Goal: Use online tool/utility: Utilize a website feature to perform a specific function

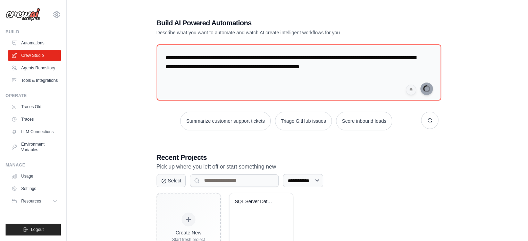
type textarea "**********"
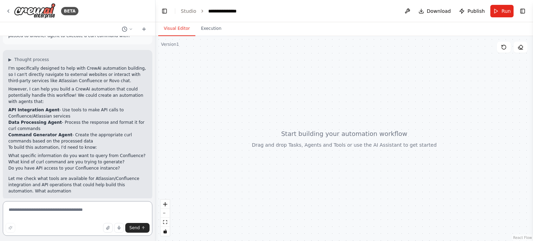
scroll to position [33, 0]
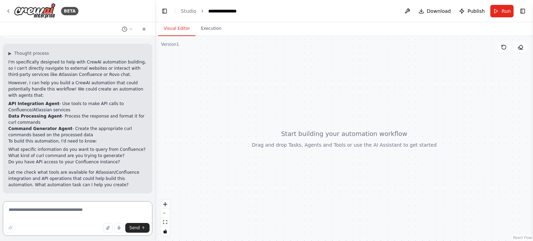
click at [80, 208] on textarea at bounding box center [78, 218] width 150 height 35
type textarea "**********"
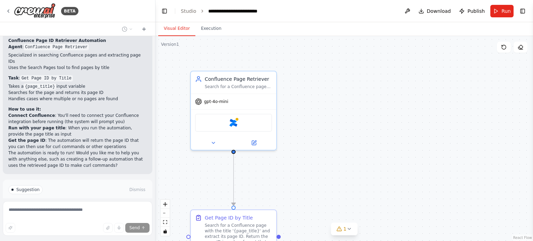
scroll to position [574, 0]
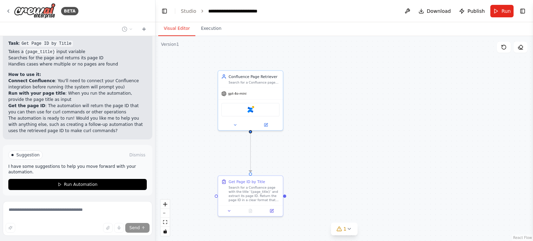
drag, startPoint x: 321, startPoint y: 145, endPoint x: 322, endPoint y: 128, distance: 16.7
click at [322, 128] on div ".deletable-edge-delete-btn { width: 20px; height: 20px; border: 0px solid #ffff…" at bounding box center [344, 138] width 378 height 205
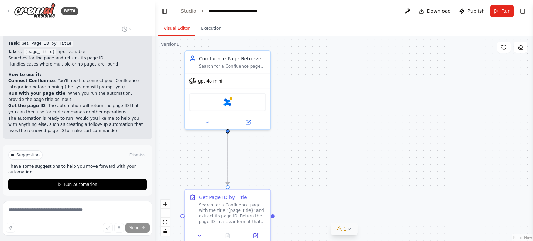
click at [343, 229] on div "1" at bounding box center [342, 229] width 10 height 7
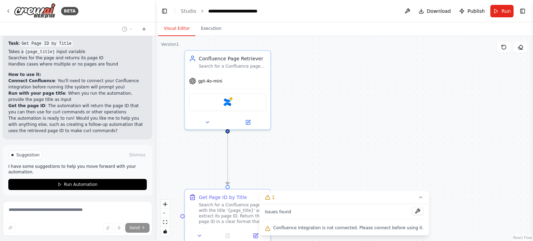
click at [329, 230] on span "Confluence integration is not connected. Please connect before using it." at bounding box center [348, 228] width 150 height 6
click at [412, 211] on button at bounding box center [418, 211] width 12 height 8
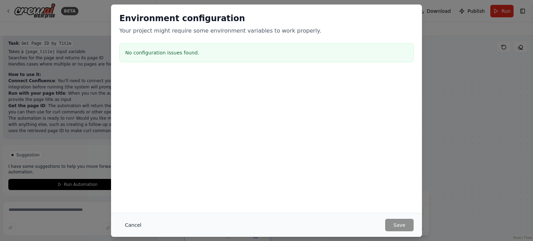
click at [134, 226] on button "Cancel" at bounding box center [132, 225] width 27 height 12
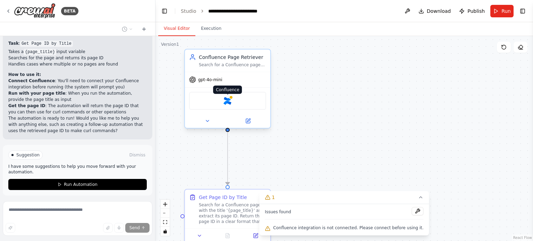
click at [226, 99] on img at bounding box center [228, 101] width 8 height 8
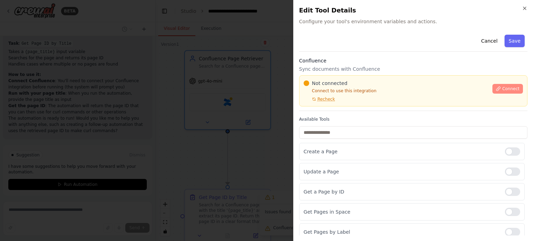
click at [505, 90] on span "Connect" at bounding box center [510, 89] width 17 height 6
click at [485, 37] on button "Cancel" at bounding box center [489, 41] width 25 height 12
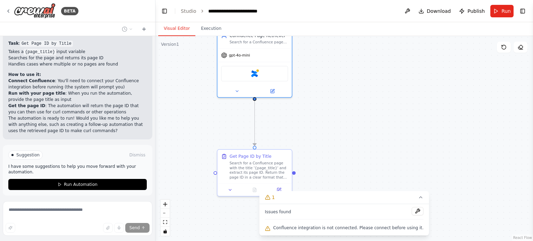
drag, startPoint x: 320, startPoint y: 156, endPoint x: 339, endPoint y: 120, distance: 40.4
click at [339, 120] on div ".deletable-edge-delete-btn { width: 20px; height: 20px; border: 0px solid #ffff…" at bounding box center [344, 138] width 378 height 205
click at [418, 200] on icon at bounding box center [421, 198] width 6 height 6
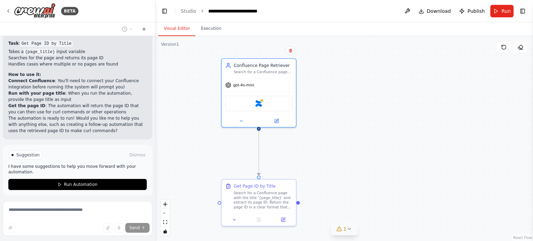
drag, startPoint x: 346, startPoint y: 115, endPoint x: 350, endPoint y: 145, distance: 30.1
click at [350, 145] on div ".deletable-edge-delete-btn { width: 20px; height: 20px; border: 0px solid #ffff…" at bounding box center [344, 138] width 378 height 205
click at [261, 101] on img at bounding box center [258, 102] width 7 height 7
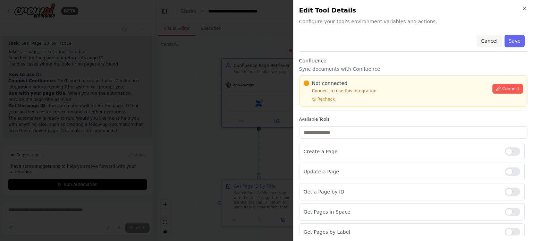
click at [485, 42] on button "Cancel" at bounding box center [489, 41] width 25 height 12
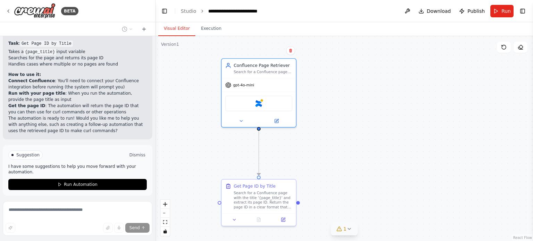
click at [133, 152] on button "Dismiss" at bounding box center [137, 155] width 19 height 7
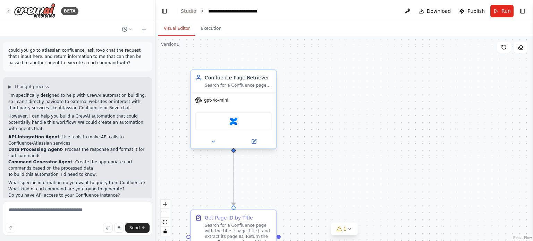
scroll to position [496, 0]
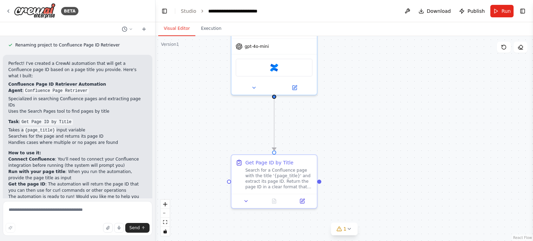
drag, startPoint x: 361, startPoint y: 133, endPoint x: 386, endPoint y: 98, distance: 43.3
click at [398, 86] on div ".deletable-edge-delete-btn { width: 20px; height: 20px; border: 0px solid #ffff…" at bounding box center [344, 138] width 378 height 205
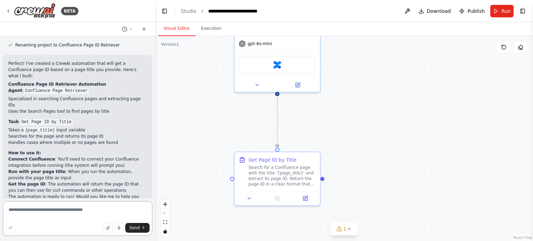
click at [90, 204] on textarea at bounding box center [78, 218] width 150 height 35
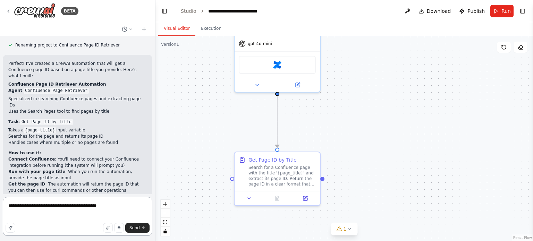
paste textarea "**********"
type textarea "**********"
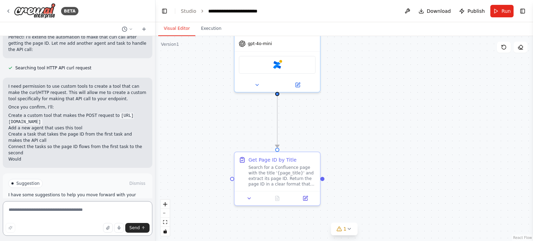
scroll to position [768, 0]
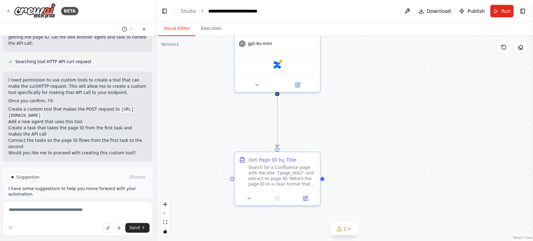
click at [83, 201] on button "Enable coding skills" at bounding box center [77, 206] width 138 height 11
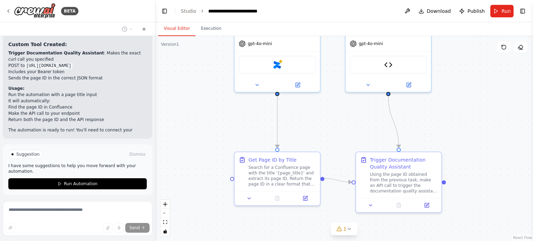
scroll to position [1290, 0]
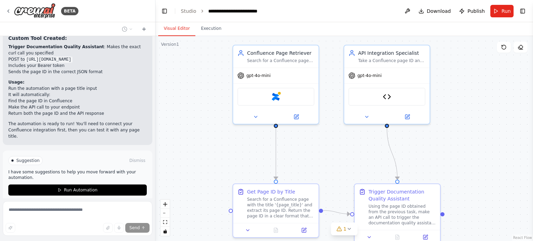
drag, startPoint x: 473, startPoint y: 126, endPoint x: 472, endPoint y: 159, distance: 33.0
click at [472, 159] on div ".deletable-edge-delete-btn { width: 20px; height: 20px; border: 0px solid #ffff…" at bounding box center [344, 138] width 378 height 205
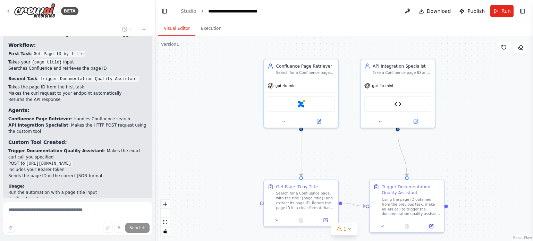
scroll to position [1152, 0]
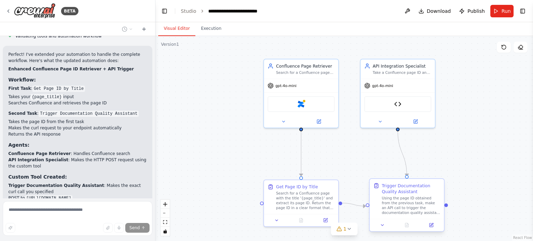
click at [411, 201] on div "Using the page ID obtained from the previous task, make an API call to trigger …" at bounding box center [411, 205] width 59 height 19
click at [381, 226] on icon at bounding box center [382, 225] width 5 height 5
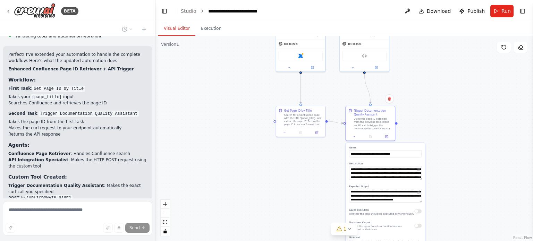
drag, startPoint x: 466, startPoint y: 181, endPoint x: 426, endPoint y: 106, distance: 85.7
click at [426, 106] on div ".deletable-edge-delete-btn { width: 20px; height: 20px; border: 0px solid #ffff…" at bounding box center [344, 138] width 378 height 205
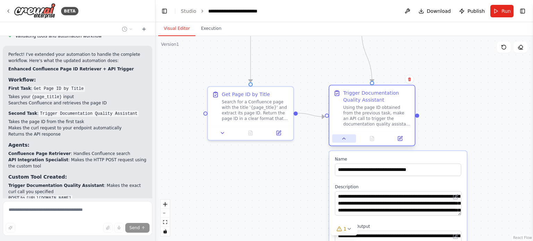
click at [344, 137] on icon at bounding box center [344, 139] width 6 height 6
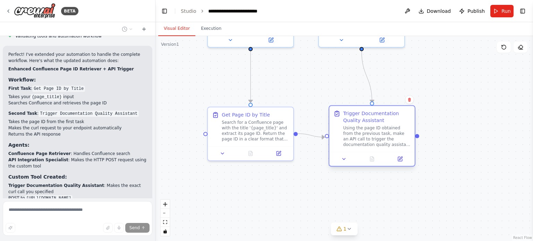
drag, startPoint x: 386, startPoint y: 149, endPoint x: 385, endPoint y: 160, distance: 11.5
click at [385, 168] on div ".deletable-edge-delete-btn { width: 20px; height: 20px; border: 0px solid #ffff…" at bounding box center [344, 138] width 378 height 205
click at [389, 135] on div "Using the page ID obtained from the previous task, make an API call to trigger …" at bounding box center [376, 136] width 67 height 22
drag, startPoint x: 379, startPoint y: 131, endPoint x: 374, endPoint y: 129, distance: 5.0
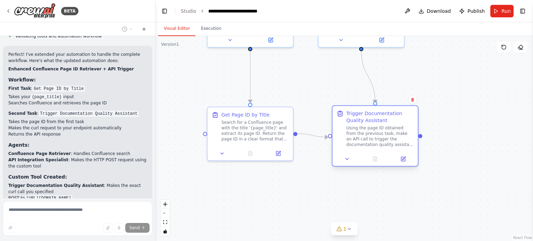
click at [374, 129] on div "Using the page ID obtained from the previous task, make an API call to trigger …" at bounding box center [379, 136] width 67 height 22
click at [363, 129] on div "Using the page ID obtained from the previous task, make an API call to trigger …" at bounding box center [379, 136] width 67 height 22
click at [402, 161] on icon at bounding box center [403, 159] width 4 height 4
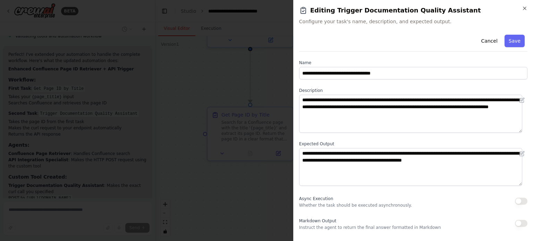
scroll to position [35, 0]
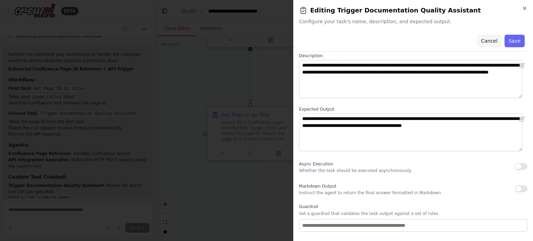
click at [486, 39] on button "Cancel" at bounding box center [489, 41] width 25 height 12
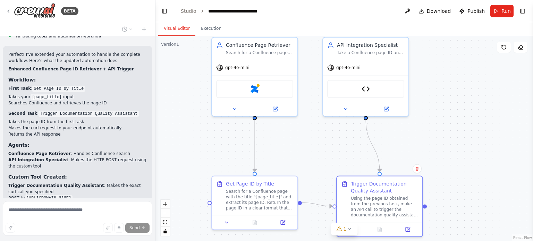
drag, startPoint x: 429, startPoint y: 82, endPoint x: 434, endPoint y: 139, distance: 57.8
click at [434, 139] on div ".deletable-edge-delete-btn { width: 20px; height: 20px; border: 0px solid #ffff…" at bounding box center [344, 138] width 378 height 205
click at [369, 53] on div "Take a Confluence page ID and trigger the documentation quality assistant autom…" at bounding box center [370, 52] width 67 height 6
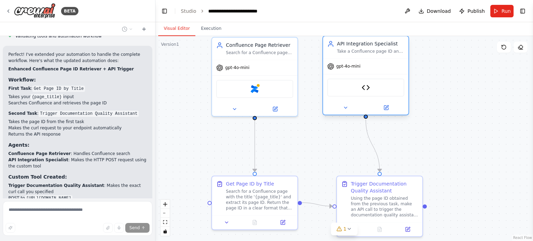
click at [365, 54] on div "API Integration Specialist Take a Confluence page ID and trigger the documentat…" at bounding box center [365, 47] width 85 height 22
click at [387, 115] on div "API Integration Specialist Take a Confluence page ID and trigger the documentat…" at bounding box center [365, 77] width 87 height 80
click at [388, 109] on icon at bounding box center [386, 108] width 4 height 4
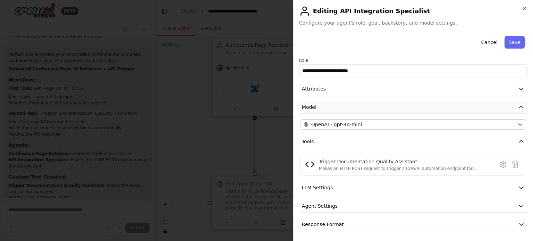
scroll to position [1, 0]
click at [414, 164] on div "Trigger Documentation Quality Assistant" at bounding box center [404, 161] width 171 height 7
click at [410, 166] on div "Makes an HTTP POST request to trigger a CrewAI automation endpoint for document…" at bounding box center [404, 169] width 171 height 6
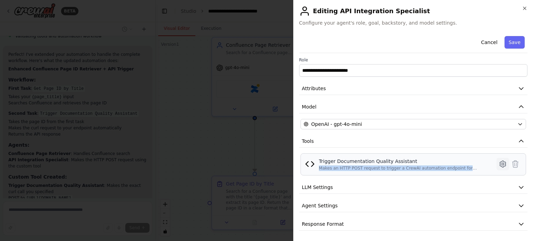
click at [500, 163] on icon at bounding box center [503, 164] width 6 height 6
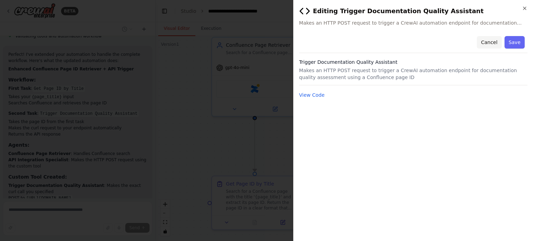
click at [488, 43] on button "Cancel" at bounding box center [489, 42] width 25 height 12
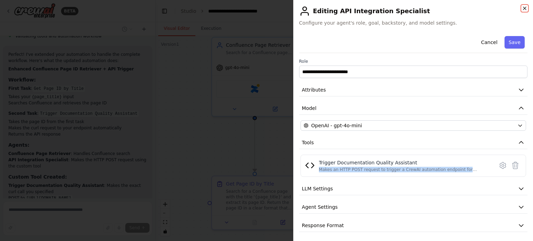
click at [523, 8] on icon "button" at bounding box center [525, 9] width 6 height 6
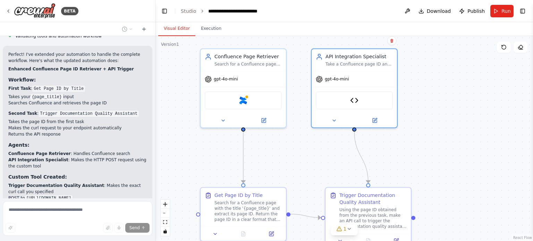
drag, startPoint x: 454, startPoint y: 124, endPoint x: 443, endPoint y: 136, distance: 16.2
click at [443, 136] on div ".deletable-edge-delete-btn { width: 20px; height: 20px; border: 0px solid #ffff…" at bounding box center [344, 138] width 378 height 205
click at [364, 66] on div "API Integration Specialist Take a Confluence page ID and trigger the documentat…" at bounding box center [354, 59] width 85 height 22
click at [342, 117] on button at bounding box center [333, 119] width 39 height 8
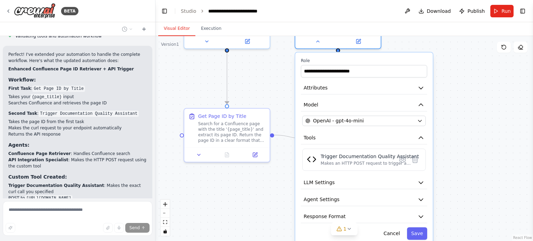
drag, startPoint x: 463, startPoint y: 123, endPoint x: 448, endPoint y: 38, distance: 86.7
click at [448, 38] on div ".deletable-edge-delete-btn { width: 20px; height: 20px; border: 0px solid #ffff…" at bounding box center [344, 138] width 378 height 205
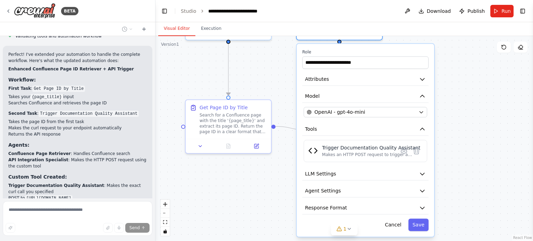
drag, startPoint x: 454, startPoint y: 128, endPoint x: 451, endPoint y: 100, distance: 28.2
click at [451, 100] on div ".deletable-edge-delete-btn { width: 20px; height: 20px; border: 0px solid #ffff…" at bounding box center [344, 138] width 378 height 205
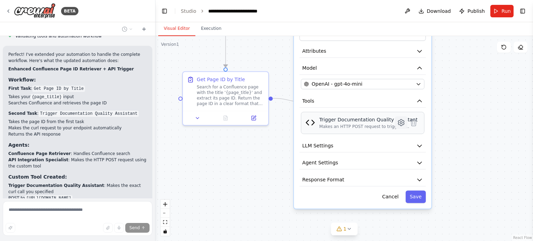
click at [401, 121] on icon at bounding box center [401, 122] width 2 height 2
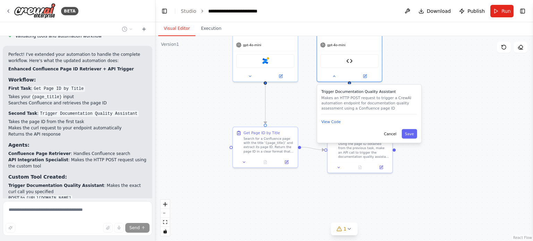
drag, startPoint x: 419, startPoint y: 161, endPoint x: 414, endPoint y: 172, distance: 12.7
click at [414, 172] on div ".deletable-edge-delete-btn { width: 20px; height: 20px; border: 0px solid #ffff…" at bounding box center [344, 138] width 378 height 205
click at [393, 134] on button "Cancel" at bounding box center [390, 133] width 19 height 9
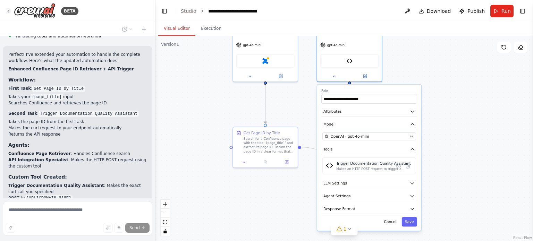
click at [444, 116] on div ".deletable-edge-delete-btn { width: 20px; height: 20px; border: 0px solid #ffff…" at bounding box center [344, 138] width 378 height 205
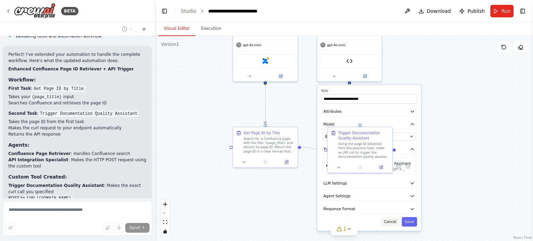
click at [391, 224] on button "Cancel" at bounding box center [390, 221] width 19 height 9
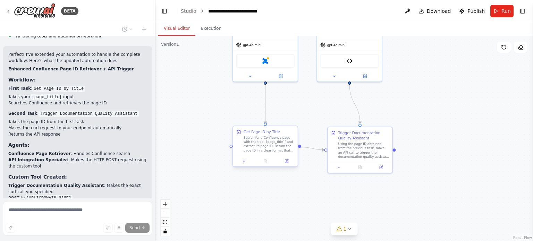
click at [257, 144] on div "Search for a Confluence page with the title '{page_title}' and extract its page…" at bounding box center [269, 144] width 51 height 17
click at [286, 160] on icon at bounding box center [286, 161] width 3 height 3
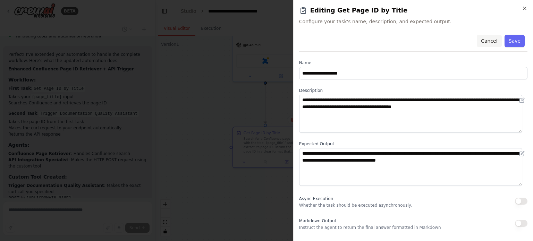
click at [486, 41] on button "Cancel" at bounding box center [489, 41] width 25 height 12
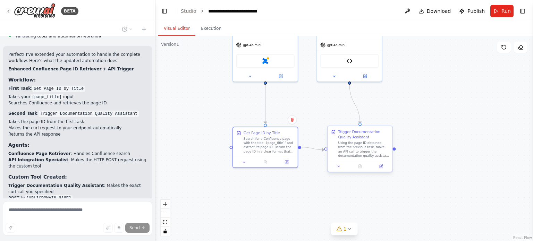
click at [348, 150] on div "Using the page ID obtained from the previous task, make an API call to trigger …" at bounding box center [363, 149] width 51 height 17
click at [382, 168] on icon at bounding box center [381, 166] width 3 height 3
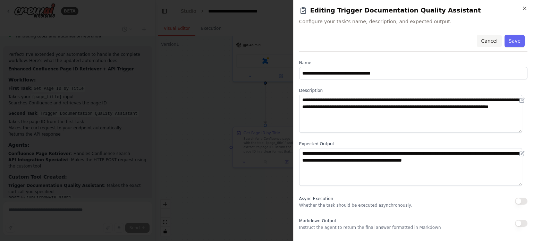
click at [481, 42] on button "Cancel" at bounding box center [489, 41] width 25 height 12
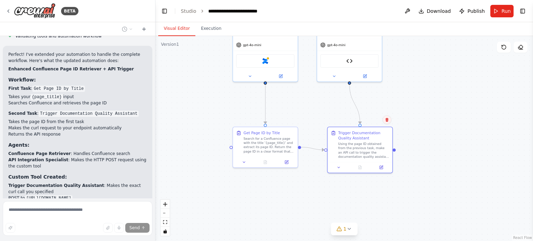
click at [388, 118] on icon at bounding box center [387, 120] width 4 height 4
click at [373, 120] on button "Confirm" at bounding box center [367, 120] width 25 height 8
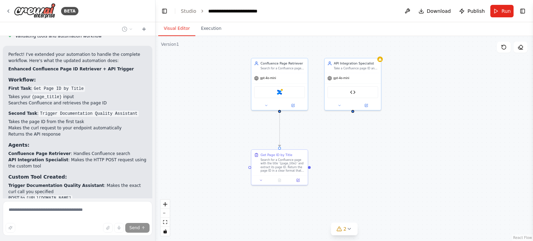
click at [383, 137] on div ".deletable-edge-delete-btn { width: 20px; height: 20px; border: 0px solid #ffff…" at bounding box center [344, 138] width 378 height 205
click at [373, 69] on div "Take a Confluence page ID and trigger the documentation quality assistant autom…" at bounding box center [356, 68] width 44 height 4
click at [376, 50] on icon at bounding box center [375, 51] width 3 height 4
click at [357, 52] on button "Confirm" at bounding box center [356, 51] width 25 height 8
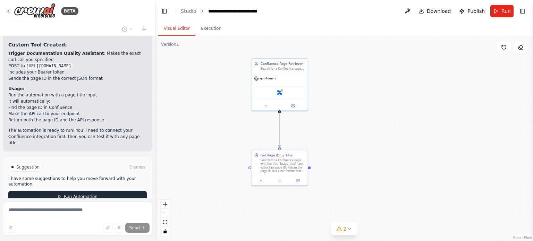
scroll to position [1290, 0]
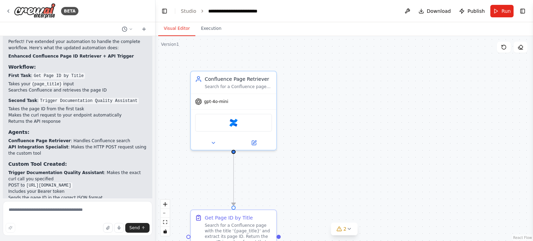
scroll to position [1212, 0]
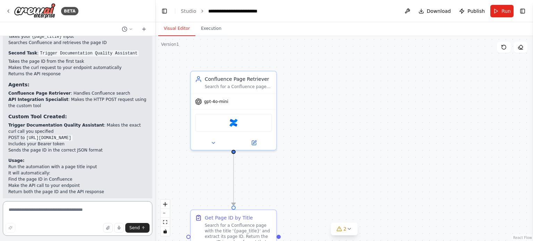
click at [81, 211] on textarea at bounding box center [78, 218] width 150 height 35
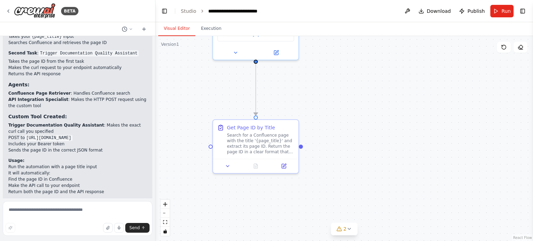
drag, startPoint x: 385, startPoint y: 99, endPoint x: 396, endPoint y: 66, distance: 34.9
click at [396, 66] on div ".deletable-edge-delete-btn { width: 20px; height: 20px; border: 0px solid #ffff…" at bounding box center [344, 138] width 378 height 205
click at [353, 231] on button "2" at bounding box center [344, 229] width 27 height 13
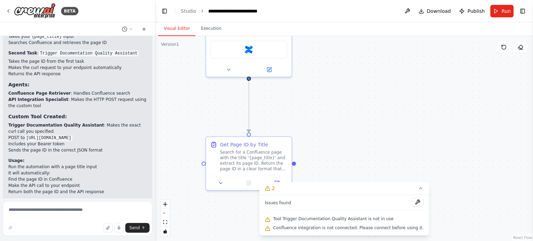
drag, startPoint x: 359, startPoint y: 110, endPoint x: 350, endPoint y: 117, distance: 11.8
click at [350, 117] on div ".deletable-edge-delete-btn { width: 20px; height: 20px; border: 0px solid #ffff…" at bounding box center [344, 138] width 378 height 205
click at [85, 214] on textarea at bounding box center [78, 218] width 150 height 35
paste textarea "**********"
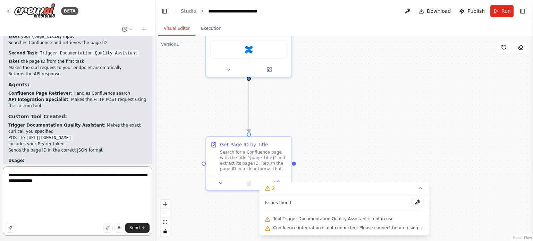
scroll to position [0, 0]
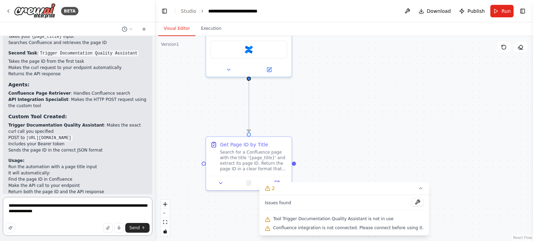
click at [77, 217] on textarea "**********" at bounding box center [78, 216] width 150 height 39
paste textarea "**********"
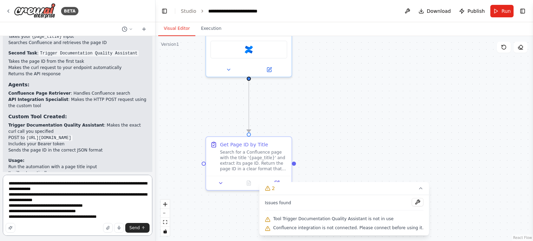
click at [72, 188] on textarea "**********" at bounding box center [78, 205] width 150 height 61
type textarea "**********"
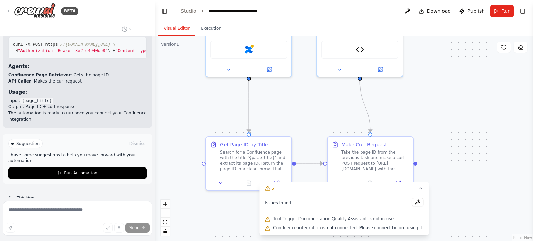
scroll to position [1892, 0]
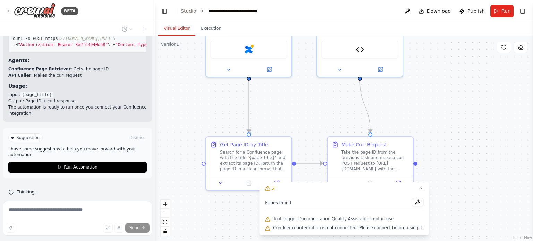
click at [467, 127] on div ".deletable-edge-delete-btn { width: 20px; height: 20px; border: 0px solid #ffff…" at bounding box center [344, 138] width 378 height 205
click at [418, 189] on icon at bounding box center [421, 189] width 6 height 6
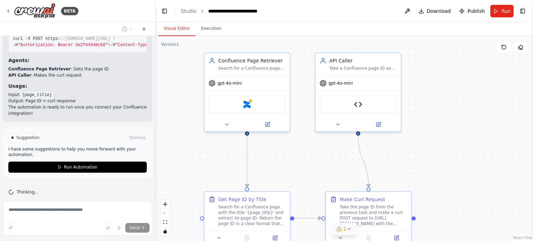
drag, startPoint x: 456, startPoint y: 135, endPoint x: 451, endPoint y: 163, distance: 28.5
click at [451, 163] on div ".deletable-edge-delete-btn { width: 20px; height: 20px; border: 0px solid #ffff…" at bounding box center [344, 138] width 378 height 205
click at [136, 134] on button "Dismiss" at bounding box center [137, 137] width 19 height 7
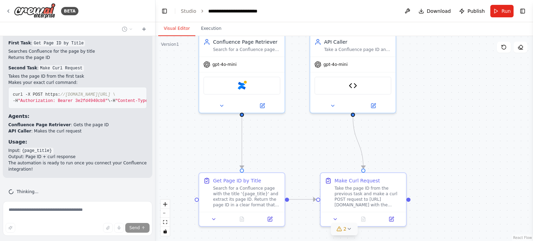
drag, startPoint x: 449, startPoint y: 154, endPoint x: 444, endPoint y: 136, distance: 19.4
click at [444, 136] on div ".deletable-edge-delete-btn { width: 20px; height: 20px; border: 0px solid #ffff…" at bounding box center [344, 138] width 378 height 205
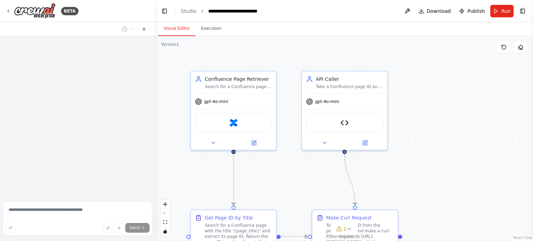
scroll to position [1814, 0]
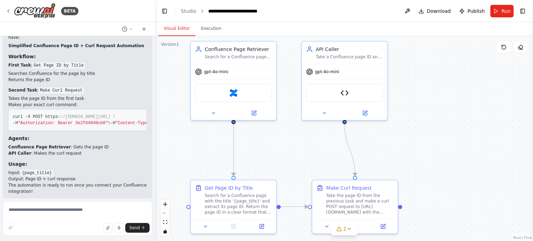
drag, startPoint x: 437, startPoint y: 153, endPoint x: 435, endPoint y: 113, distance: 40.3
click at [435, 113] on div ".deletable-edge-delete-btn { width: 20px; height: 20px; border: 0px solid #ffff…" at bounding box center [344, 138] width 378 height 205
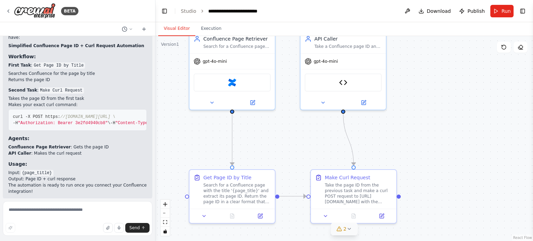
click at [354, 232] on button "2" at bounding box center [344, 229] width 27 height 13
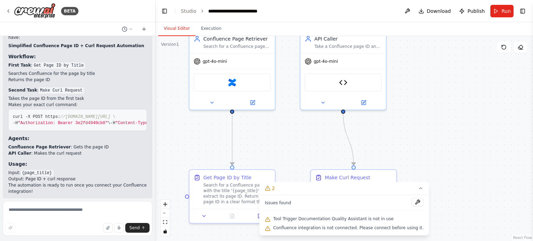
click at [347, 218] on span "Tool Trigger Documentation Quality Assistant is not in use" at bounding box center [333, 219] width 120 height 6
click at [412, 203] on button at bounding box center [418, 202] width 12 height 8
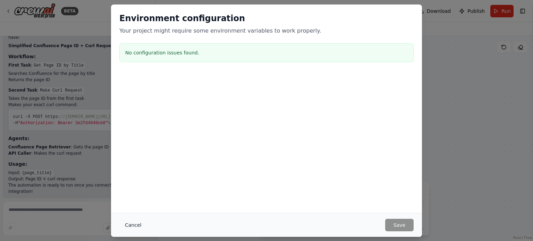
click at [130, 224] on button "Cancel" at bounding box center [132, 225] width 27 height 12
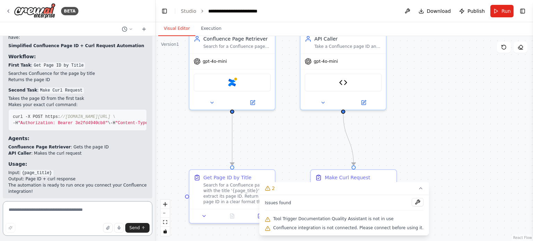
click at [68, 212] on textarea at bounding box center [78, 218] width 150 height 35
type textarea "**********"
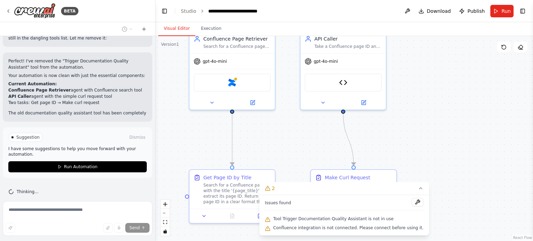
scroll to position [2050, 0]
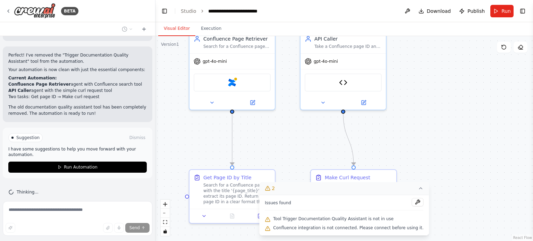
click at [418, 186] on icon at bounding box center [421, 189] width 6 height 6
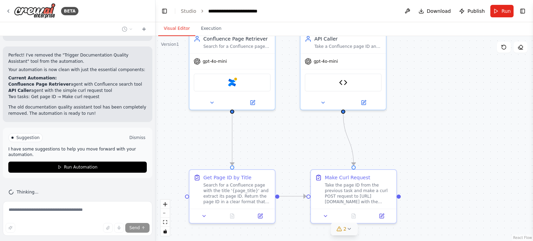
click at [134, 134] on button "Dismiss" at bounding box center [137, 137] width 19 height 7
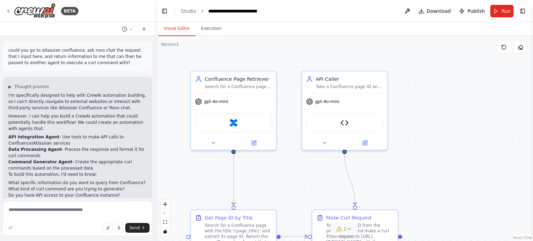
scroll to position [1972, 0]
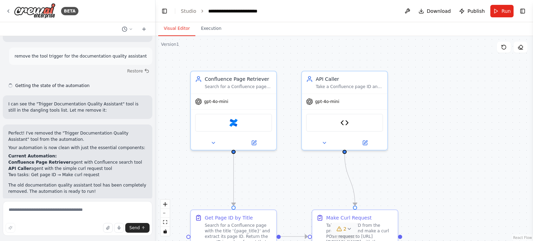
click at [351, 231] on icon at bounding box center [349, 229] width 6 height 6
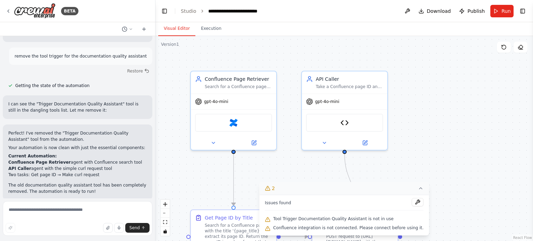
click at [319, 228] on span "Confluence integration is not connected. Please connect before using it." at bounding box center [348, 228] width 150 height 6
click at [239, 125] on div "Confluence" at bounding box center [233, 121] width 77 height 18
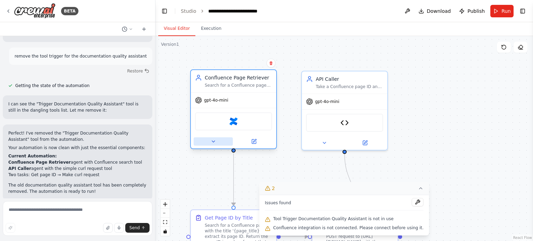
click at [218, 140] on button at bounding box center [213, 141] width 39 height 8
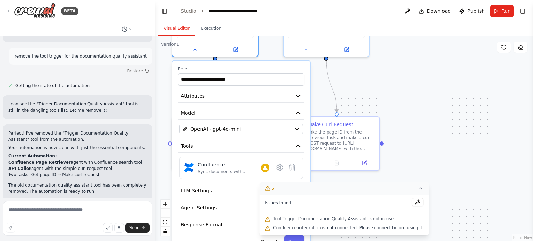
drag, startPoint x: 465, startPoint y: 159, endPoint x: 449, endPoint y: 97, distance: 64.1
click at [446, 66] on div ".deletable-edge-delete-btn { width: 20px; height: 20px; border: 0px solid #ffff…" at bounding box center [344, 138] width 378 height 205
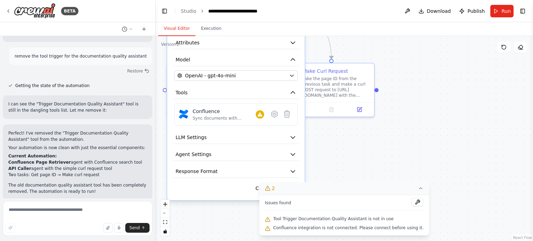
drag, startPoint x: 452, startPoint y: 75, endPoint x: 450, endPoint y: 61, distance: 14.7
click at [450, 61] on div ".deletable-edge-delete-btn { width: 20px; height: 20px; border: 0px solid #ffff…" at bounding box center [344, 138] width 378 height 205
click at [418, 187] on icon at bounding box center [421, 189] width 6 height 6
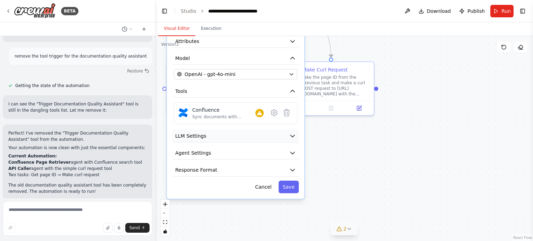
click at [237, 135] on button "LLM Settings" at bounding box center [235, 136] width 126 height 13
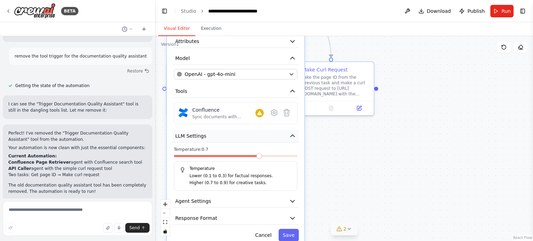
click at [237, 135] on button "LLM Settings" at bounding box center [235, 136] width 126 height 13
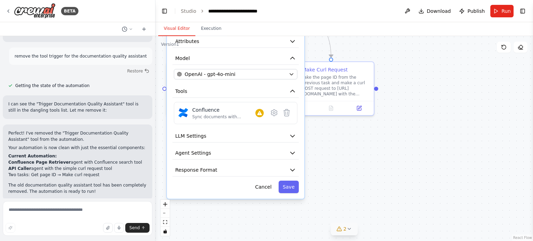
click at [227, 158] on button "Agent Settings" at bounding box center [235, 153] width 126 height 13
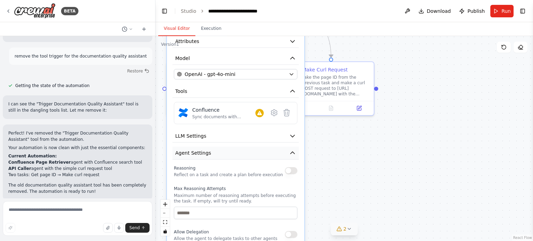
click at [227, 154] on button "Agent Settings" at bounding box center [235, 153] width 126 height 13
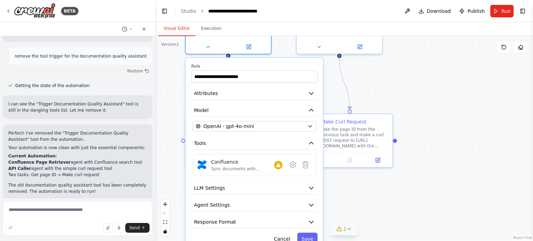
drag, startPoint x: 365, startPoint y: 169, endPoint x: 383, endPoint y: 191, distance: 28.4
click at [383, 191] on div ".deletable-edge-delete-btn { width: 20px; height: 20px; border: 0px solid #ffff…" at bounding box center [344, 138] width 378 height 205
click at [285, 123] on div "OpenAI - gpt-4o-mini" at bounding box center [250, 126] width 109 height 7
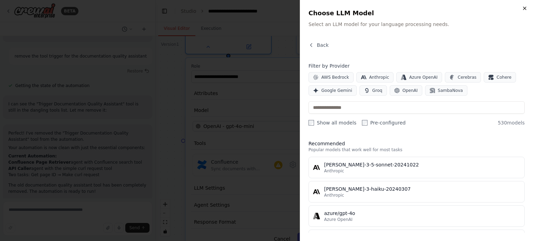
click at [523, 9] on icon "button" at bounding box center [525, 9] width 6 height 6
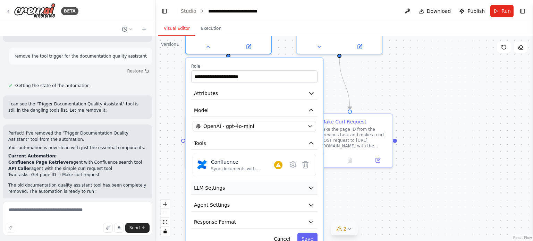
click at [267, 188] on button "LLM Settings" at bounding box center [254, 188] width 126 height 13
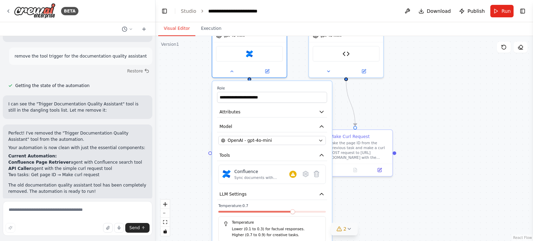
drag, startPoint x: 424, startPoint y: 188, endPoint x: 426, endPoint y: 195, distance: 7.2
click at [426, 195] on div ".deletable-edge-delete-btn { width: 20px; height: 20px; border: 0px solid #ffff…" at bounding box center [344, 138] width 378 height 205
click at [232, 70] on icon at bounding box center [231, 70] width 5 height 5
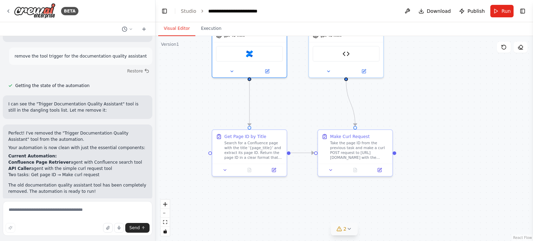
click at [446, 111] on div ".deletable-edge-delete-btn { width: 20px; height: 20px; border: 0px solid #ffff…" at bounding box center [344, 138] width 378 height 205
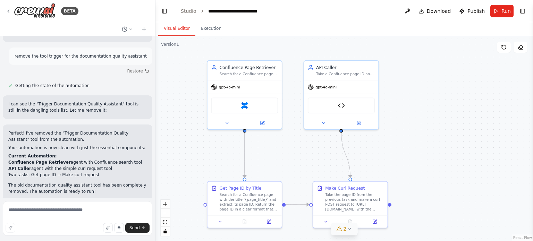
drag, startPoint x: 441, startPoint y: 97, endPoint x: 437, endPoint y: 144, distance: 47.7
click at [437, 144] on div ".deletable-edge-delete-btn { width: 20px; height: 20px; border: 0px solid #ffff…" at bounding box center [344, 138] width 378 height 205
click at [339, 82] on div "gpt-4o-mini" at bounding box center [341, 85] width 74 height 13
click at [362, 121] on button at bounding box center [359, 121] width 34 height 7
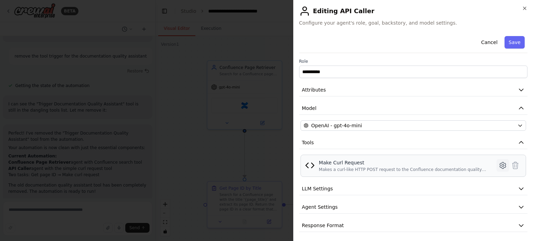
click at [499, 165] on icon at bounding box center [503, 165] width 8 height 8
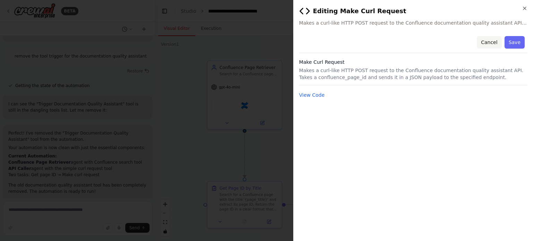
click at [493, 43] on button "Cancel" at bounding box center [489, 42] width 25 height 12
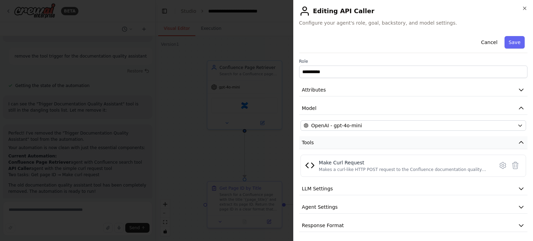
scroll to position [1, 0]
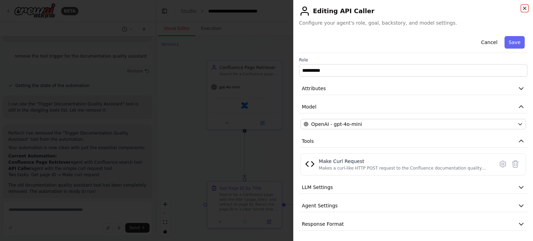
click at [525, 8] on icon "button" at bounding box center [524, 8] width 3 height 3
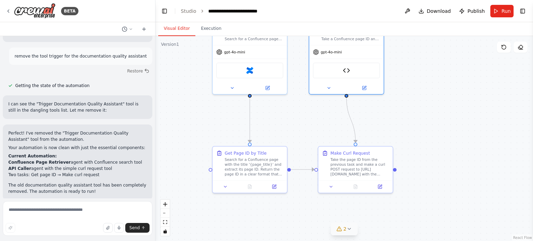
drag, startPoint x: 415, startPoint y: 145, endPoint x: 421, endPoint y: 108, distance: 36.9
click at [421, 108] on div ".deletable-edge-delete-btn { width: 20px; height: 20px; border: 0px solid #ffff…" at bounding box center [344, 138] width 378 height 205
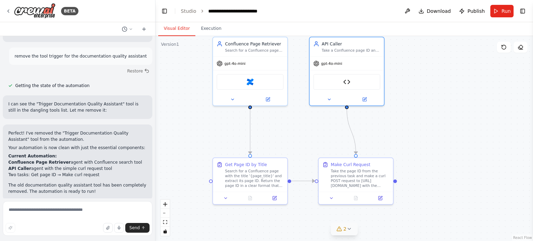
drag, startPoint x: 287, startPoint y: 117, endPoint x: 287, endPoint y: 125, distance: 8.0
click at [287, 125] on div ".deletable-edge-delete-btn { width: 20px; height: 20px; border: 0px solid #ffff…" at bounding box center [344, 138] width 378 height 205
click at [232, 96] on icon at bounding box center [232, 98] width 5 height 5
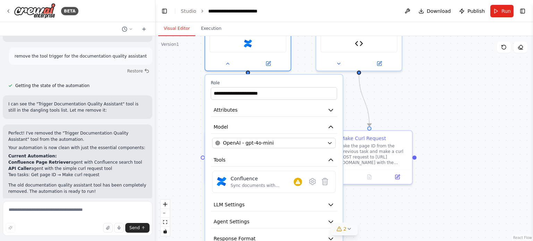
drag, startPoint x: 447, startPoint y: 145, endPoint x: 448, endPoint y: 112, distance: 33.0
click at [448, 112] on div ".deletable-edge-delete-btn { width: 20px; height: 20px; border: 0px solid #ffff…" at bounding box center [344, 138] width 378 height 205
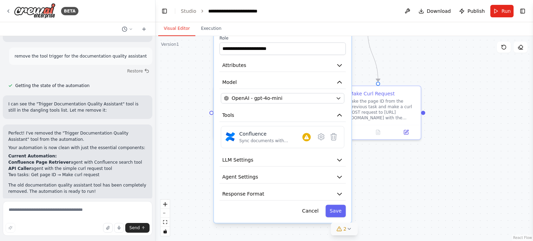
drag, startPoint x: 422, startPoint y: 209, endPoint x: 425, endPoint y: 172, distance: 36.9
click at [430, 172] on div ".deletable-edge-delete-btn { width: 20px; height: 20px; border: 0px solid #ffff…" at bounding box center [344, 138] width 378 height 205
click at [323, 173] on button "Agent Settings" at bounding box center [283, 175] width 126 height 13
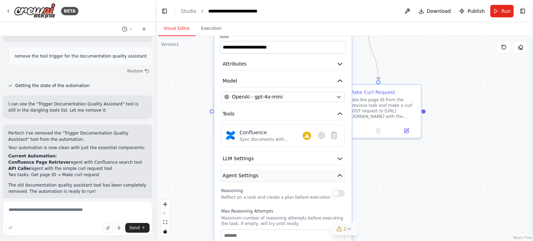
click at [323, 173] on button "Agent Settings" at bounding box center [283, 175] width 126 height 13
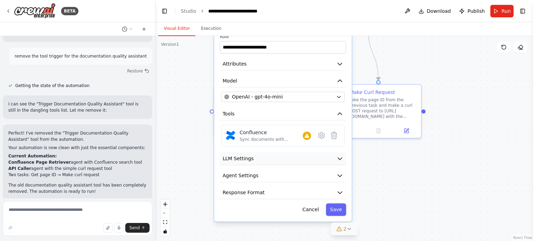
click at [325, 163] on button "LLM Settings" at bounding box center [283, 158] width 126 height 13
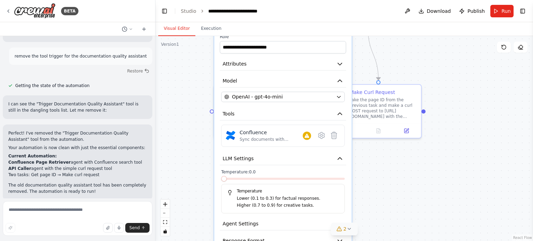
click at [221, 179] on span at bounding box center [221, 179] width 0 height 2
click at [221, 179] on span at bounding box center [224, 179] width 6 height 6
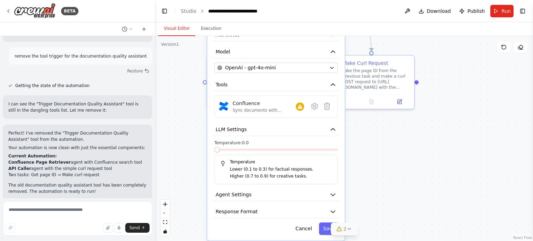
drag, startPoint x: 422, startPoint y: 195, endPoint x: 416, endPoint y: 165, distance: 31.2
click at [416, 165] on div ".deletable-edge-delete-btn { width: 20px; height: 20px; border: 0px solid #ffff…" at bounding box center [344, 138] width 378 height 205
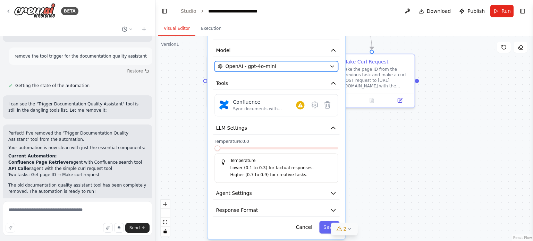
click at [285, 65] on div "OpenAI - gpt-4o-mini" at bounding box center [272, 66] width 109 height 7
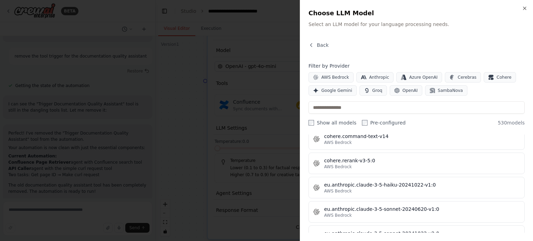
scroll to position [2985, 0]
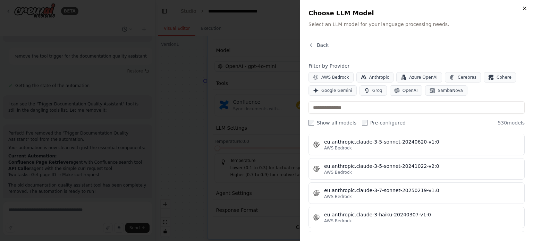
click at [525, 6] on icon "button" at bounding box center [525, 9] width 6 height 6
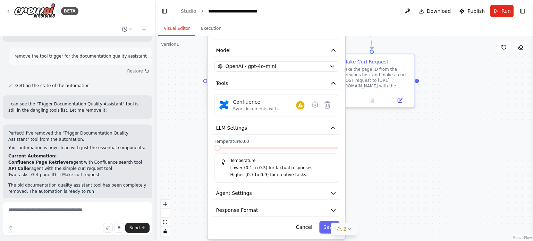
click at [436, 124] on div ".deletable-edge-delete-btn { width: 20px; height: 20px; border: 0px solid #ffff…" at bounding box center [344, 138] width 378 height 205
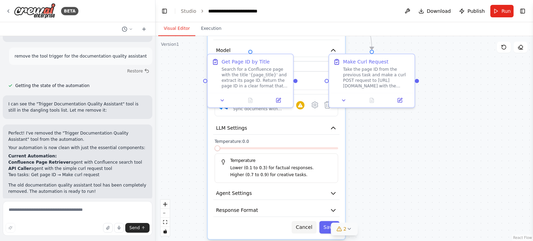
click at [305, 229] on button "Cancel" at bounding box center [304, 227] width 25 height 12
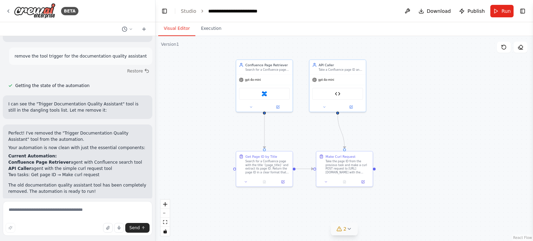
drag, startPoint x: 438, startPoint y: 91, endPoint x: 428, endPoint y: 148, distance: 58.0
click at [428, 148] on div ".deletable-edge-delete-btn { width: 20px; height: 20px; border: 0px solid #ffff…" at bounding box center [344, 138] width 378 height 205
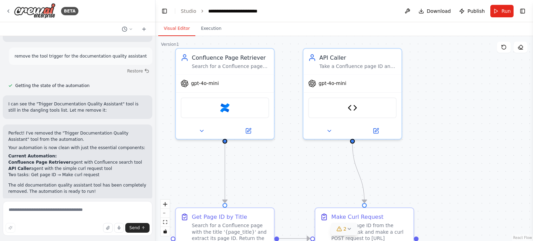
drag, startPoint x: 388, startPoint y: 135, endPoint x: 455, endPoint y: 150, distance: 68.8
click at [455, 150] on div ".deletable-edge-delete-btn { width: 20px; height: 20px; border: 0px solid #ffff…" at bounding box center [344, 138] width 378 height 205
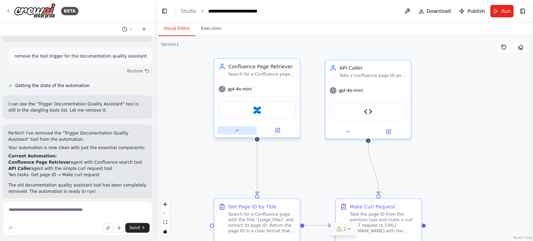
click at [233, 126] on button at bounding box center [236, 130] width 39 height 8
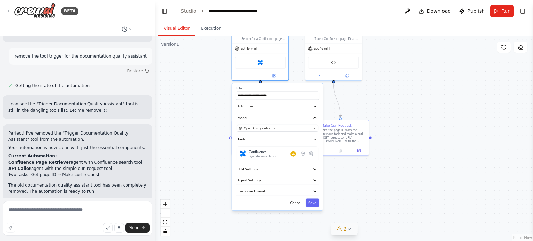
click at [418, 108] on div ".deletable-edge-delete-btn { width: 20px; height: 20px; border: 0px solid #ffff…" at bounding box center [344, 138] width 378 height 205
click at [260, 181] on button "Agent Settings" at bounding box center [277, 180] width 83 height 8
click at [265, 180] on button "Agent Settings" at bounding box center [277, 180] width 83 height 8
click at [269, 169] on button "LLM Settings" at bounding box center [277, 169] width 83 height 8
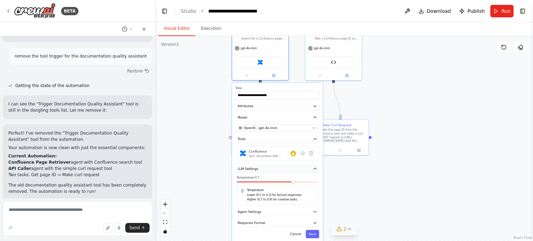
click at [269, 169] on button "LLM Settings" at bounding box center [277, 169] width 83 height 8
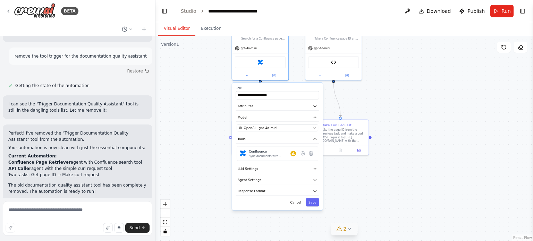
click at [388, 166] on div ".deletable-edge-delete-btn { width: 20px; height: 20px; border: 0px solid #ffff…" at bounding box center [344, 138] width 378 height 205
click at [297, 200] on button "Cancel" at bounding box center [296, 202] width 16 height 8
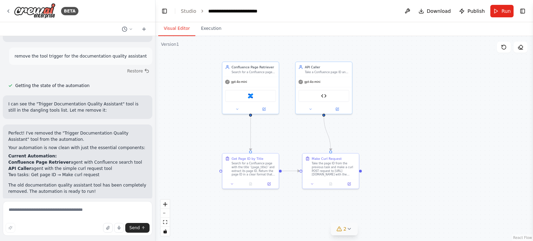
drag, startPoint x: 436, startPoint y: 116, endPoint x: 443, endPoint y: 123, distance: 10.3
click at [443, 123] on div ".deletable-edge-delete-btn { width: 20px; height: 20px; border: 0px solid #ffff…" at bounding box center [344, 138] width 378 height 205
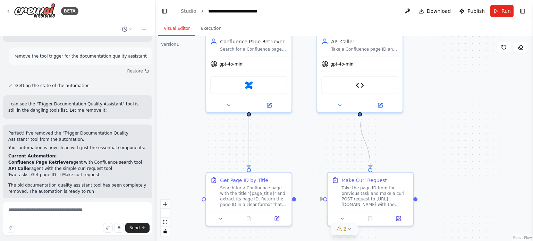
drag, startPoint x: 365, startPoint y: 127, endPoint x: 428, endPoint y: 127, distance: 63.2
click at [428, 127] on div ".deletable-edge-delete-btn { width: 20px; height: 20px; border: 0px solid #ffff…" at bounding box center [344, 138] width 378 height 205
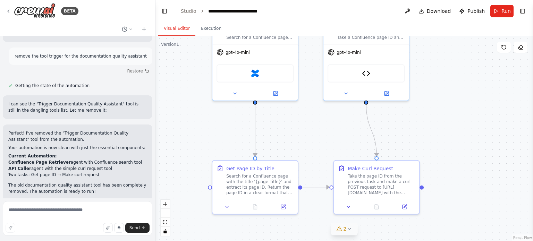
drag, startPoint x: 447, startPoint y: 144, endPoint x: 449, endPoint y: 133, distance: 11.2
click at [449, 133] on div ".deletable-edge-delete-btn { width: 20px; height: 20px; border: 0px solid #ffff…" at bounding box center [344, 138] width 378 height 205
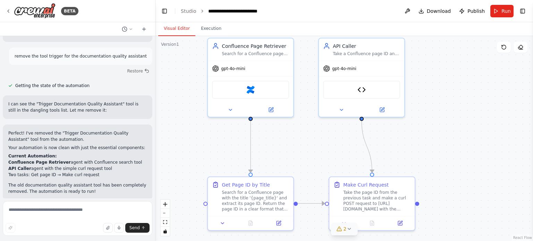
drag, startPoint x: 436, startPoint y: 95, endPoint x: 432, endPoint y: 100, distance: 5.2
click at [432, 100] on div ".deletable-edge-delete-btn { width: 20px; height: 20px; border: 0px solid #ffff…" at bounding box center [344, 138] width 378 height 205
click at [71, 211] on textarea at bounding box center [78, 218] width 150 height 35
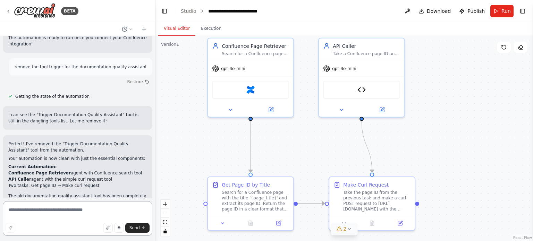
scroll to position [1972, 0]
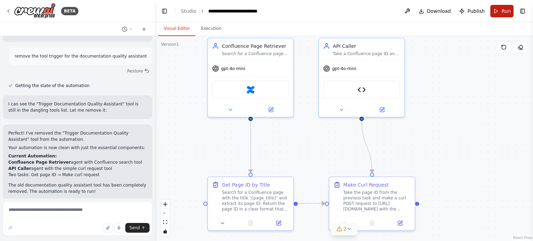
click at [498, 11] on button "Run" at bounding box center [501, 11] width 23 height 12
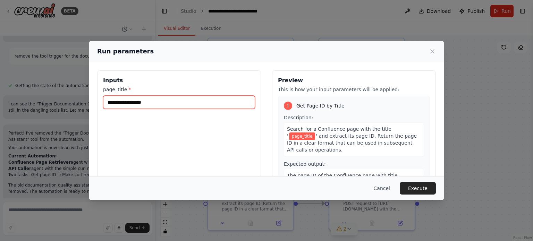
click at [197, 102] on input "page_title *" at bounding box center [179, 102] width 152 height 13
drag, startPoint x: 391, startPoint y: 189, endPoint x: 379, endPoint y: 172, distance: 21.9
click at [391, 189] on button "Cancel" at bounding box center [381, 188] width 27 height 12
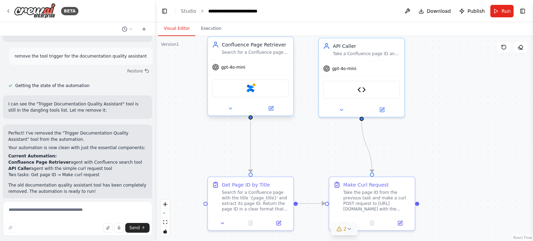
click at [257, 84] on div "Confluence" at bounding box center [250, 88] width 77 height 18
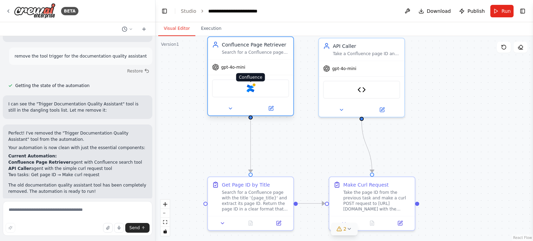
click at [251, 89] on img at bounding box center [250, 88] width 8 height 8
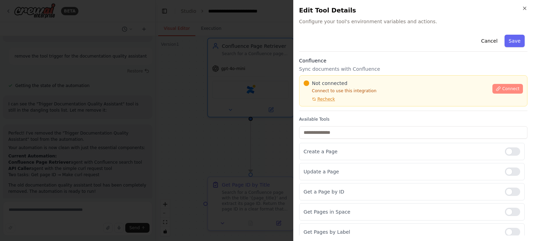
click at [502, 87] on span "Connect" at bounding box center [510, 89] width 17 height 6
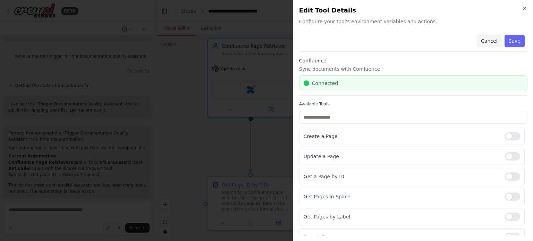
click at [487, 42] on button "Cancel" at bounding box center [489, 41] width 25 height 12
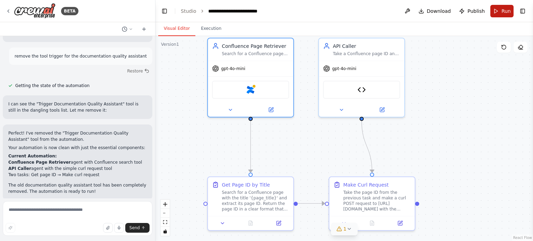
click at [508, 10] on span "Run" at bounding box center [506, 11] width 9 height 7
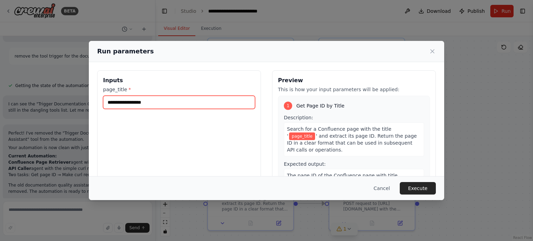
click at [227, 103] on input "page_title *" at bounding box center [179, 102] width 152 height 13
paste input "**********"
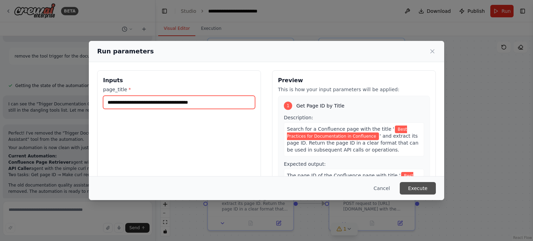
type input "**********"
click at [426, 189] on button "Execute" at bounding box center [418, 188] width 36 height 12
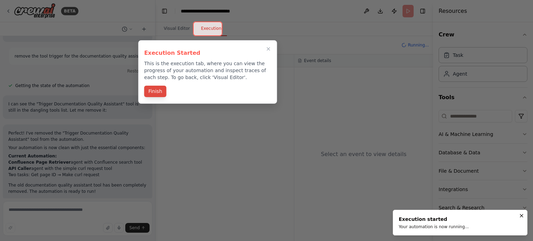
click at [156, 90] on button "Finish" at bounding box center [155, 91] width 22 height 11
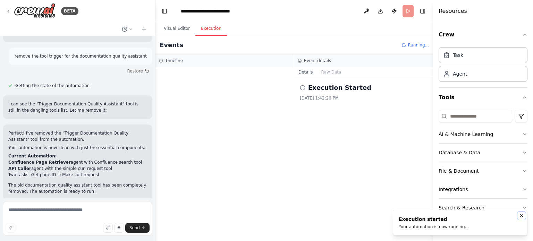
click at [524, 216] on button "Notifications (F8)" at bounding box center [521, 216] width 8 height 8
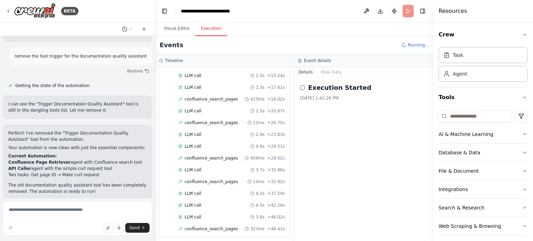
scroll to position [175, 0]
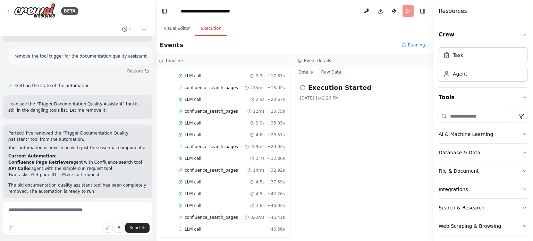
click at [330, 73] on button "Raw Data" at bounding box center [331, 72] width 28 height 10
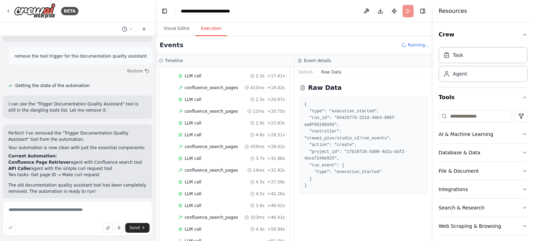
scroll to position [187, 0]
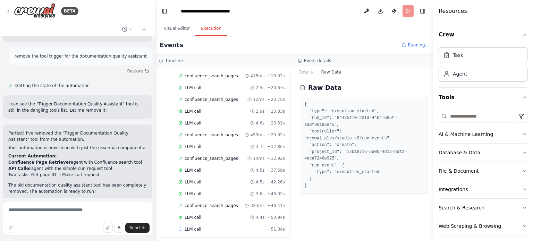
click at [211, 184] on div "Started + 0.00s LLM call 2.8s + 2.92s confluence_search_pages 407ms + 3.33s LLM…" at bounding box center [227, 76] width 125 height 319
click at [205, 191] on div "LLM call 3.6s + 46.02s" at bounding box center [231, 194] width 107 height 6
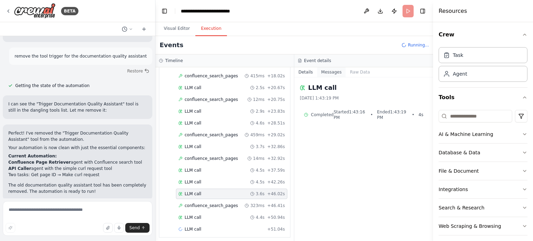
click at [335, 74] on button "Messages" at bounding box center [331, 72] width 29 height 10
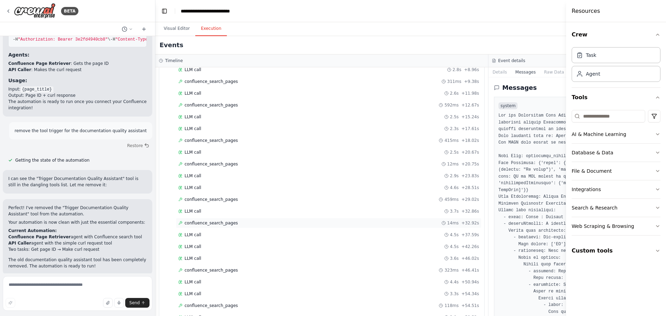
scroll to position [163, 0]
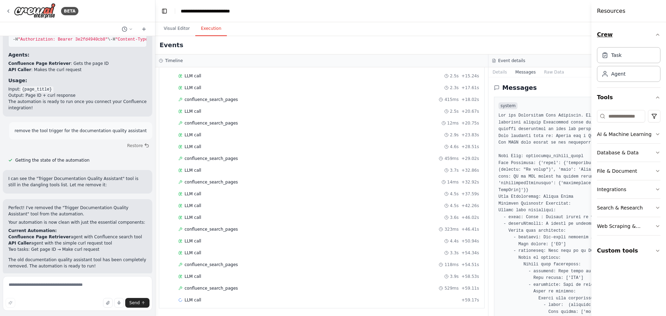
drag, startPoint x: 566, startPoint y: 20, endPoint x: 615, endPoint y: 36, distance: 50.7
click at [533, 25] on div "Resources Crew Task Agent Tools AI & Machine Learning Database & Data File & Do…" at bounding box center [629, 158] width 75 height 316
click at [533, 87] on div "Messages" at bounding box center [655, 88] width 322 height 10
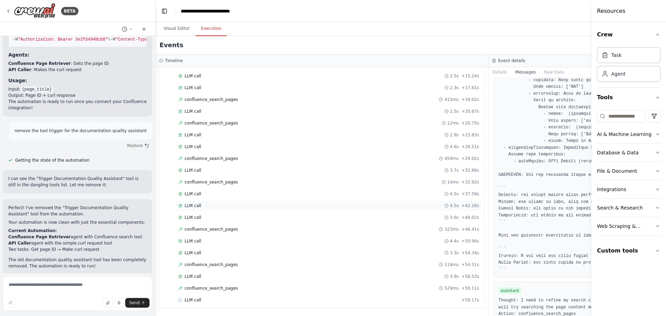
scroll to position [2881, 0]
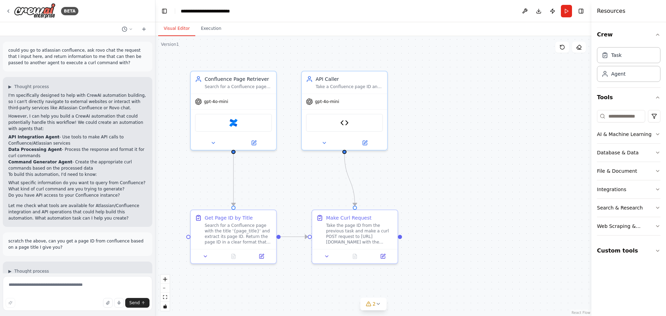
scroll to position [1898, 0]
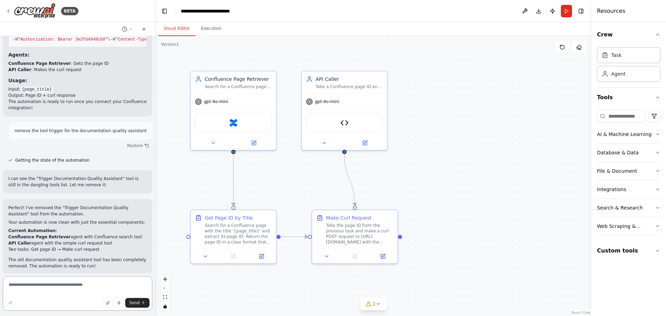
click at [92, 289] on textarea at bounding box center [78, 293] width 150 height 35
type textarea "**********"
click at [85, 288] on textarea at bounding box center [78, 293] width 150 height 35
click at [364, 234] on div "Take the page ID from the previous task and make a curl POST request to [URL][D…" at bounding box center [359, 232] width 67 height 22
click at [368, 236] on div "Take the page ID from the previous task and make a curl POST request to [URL][D…" at bounding box center [363, 232] width 67 height 22
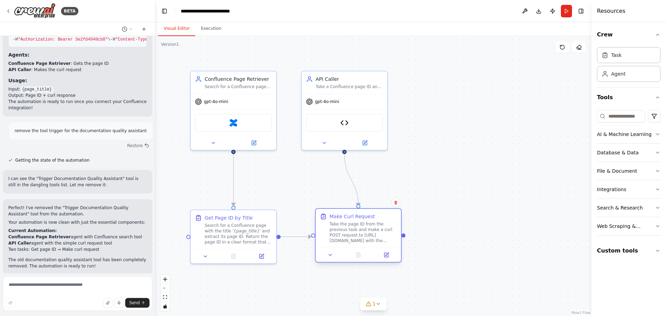
click at [368, 236] on div "Take the page ID from the previous task and make a curl POST request to [URL][D…" at bounding box center [363, 232] width 67 height 22
click at [84, 287] on textarea at bounding box center [78, 293] width 150 height 35
type textarea "**********"
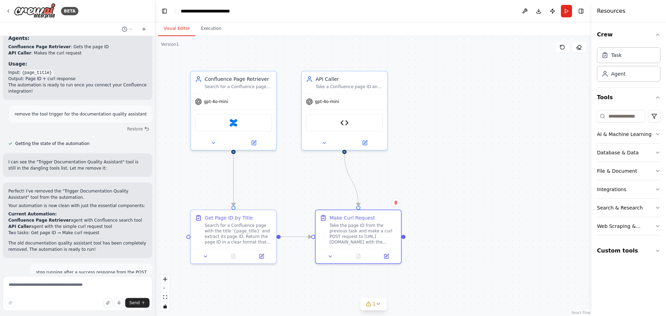
scroll to position [1954, 0]
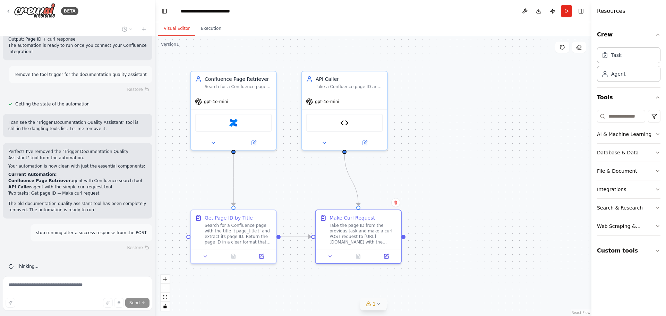
click at [377, 304] on icon at bounding box center [379, 304] width 6 height 6
click at [376, 303] on span "Tool Trigger Documentation Quality Assistant is not in use" at bounding box center [378, 303] width 120 height 6
click at [432, 275] on icon at bounding box center [435, 273] width 6 height 6
click at [457, 157] on div ".deletable-edge-delete-btn { width: 20px; height: 20px; border: 0px solid #ffff…" at bounding box center [373, 176] width 436 height 280
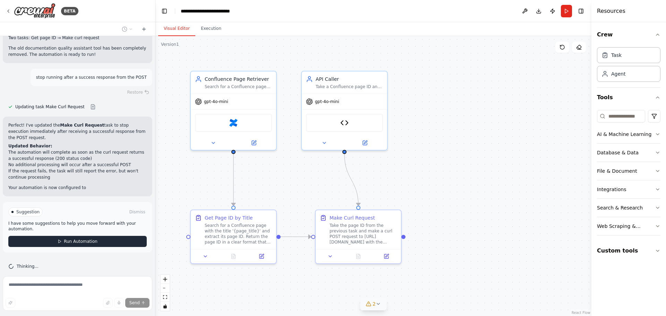
scroll to position [2116, 0]
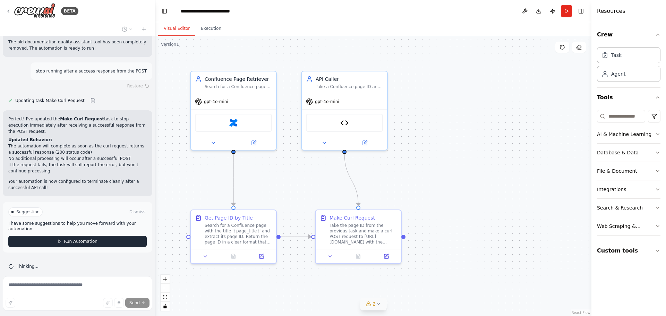
click at [93, 239] on span "Run Automation" at bounding box center [81, 242] width 34 height 6
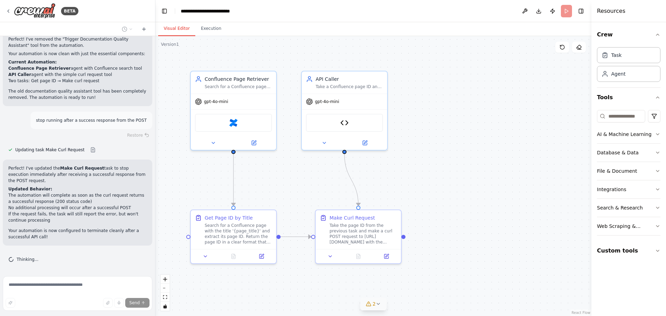
scroll to position [2059, 0]
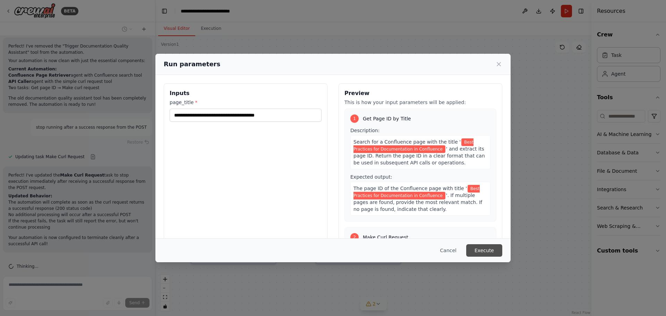
click at [491, 250] on button "Execute" at bounding box center [484, 250] width 36 height 12
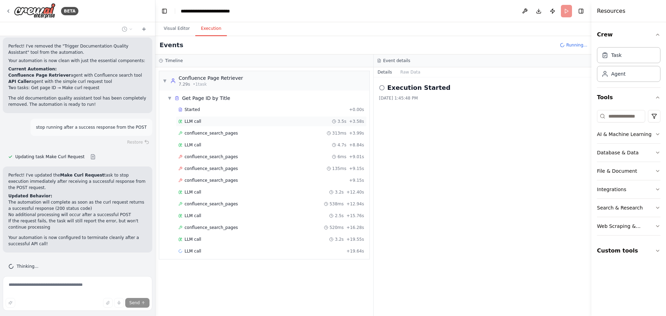
click at [280, 121] on div "LLM call 3.5s + 3.58s" at bounding box center [271, 122] width 186 height 6
click at [413, 74] on button "Messages" at bounding box center [410, 72] width 29 height 10
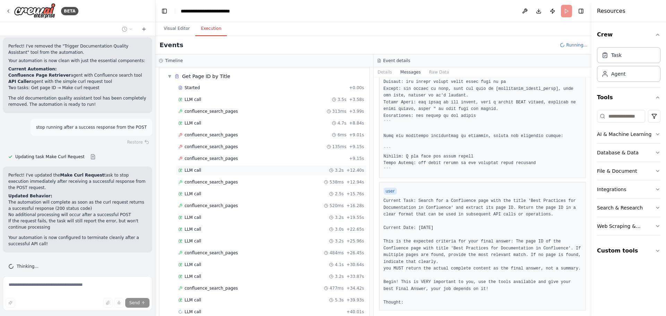
scroll to position [0, 0]
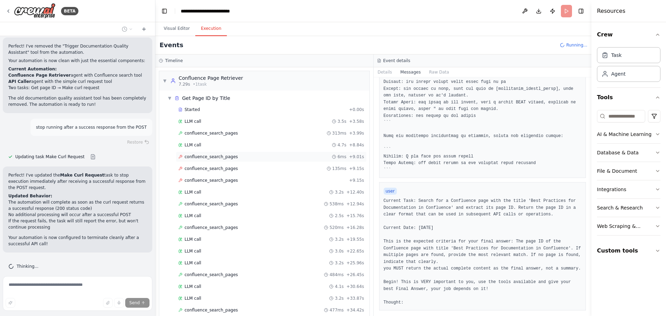
click at [283, 157] on div "confluence_search_pages 6ms + 9.01s" at bounding box center [271, 157] width 186 height 6
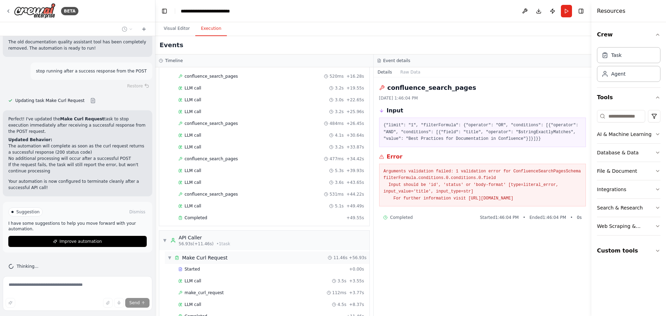
scroll to position [168, 0]
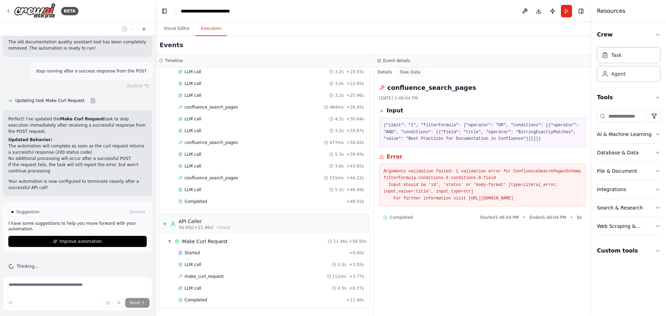
click at [414, 74] on button "Raw Data" at bounding box center [410, 72] width 28 height 10
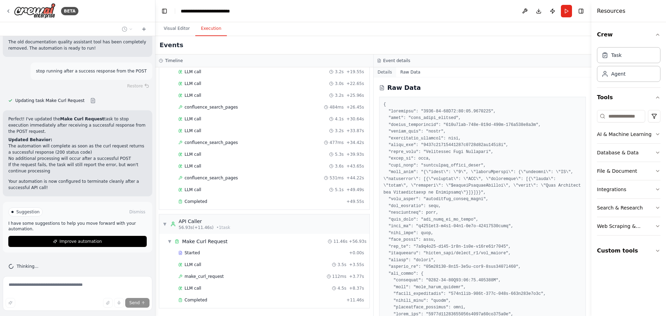
click at [391, 75] on button "Details" at bounding box center [385, 72] width 23 height 10
